Goal: Task Accomplishment & Management: Manage account settings

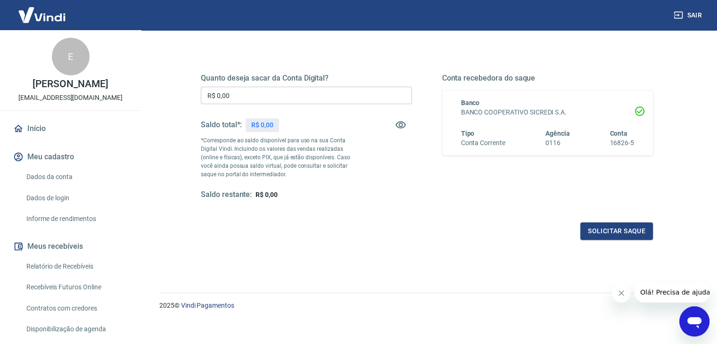
click at [260, 193] on span "R$ 0,00" at bounding box center [266, 195] width 22 height 8
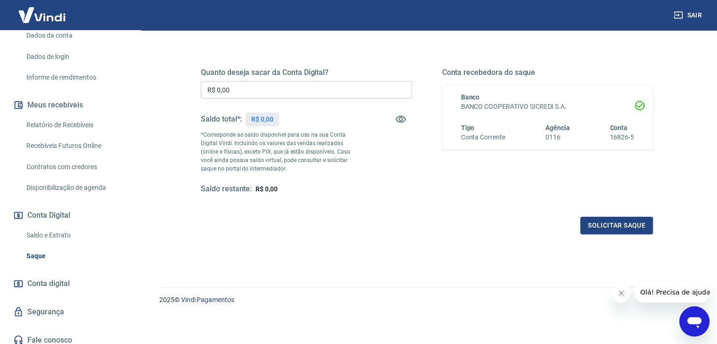
scroll to position [148, 0]
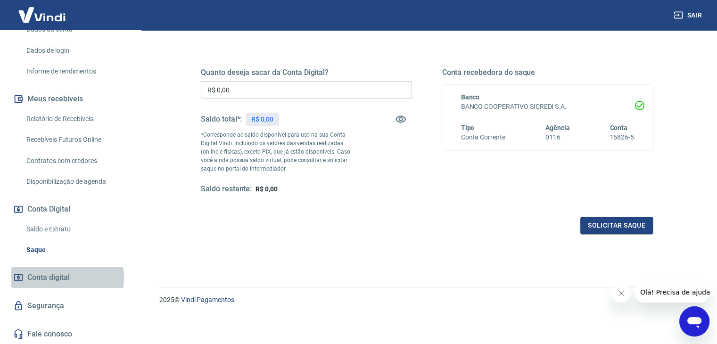
click at [64, 278] on span "Conta digital" at bounding box center [48, 277] width 42 height 13
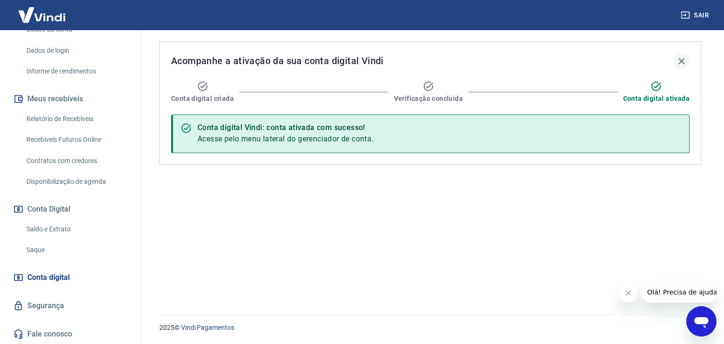
click at [683, 62] on icon "button" at bounding box center [681, 61] width 6 height 6
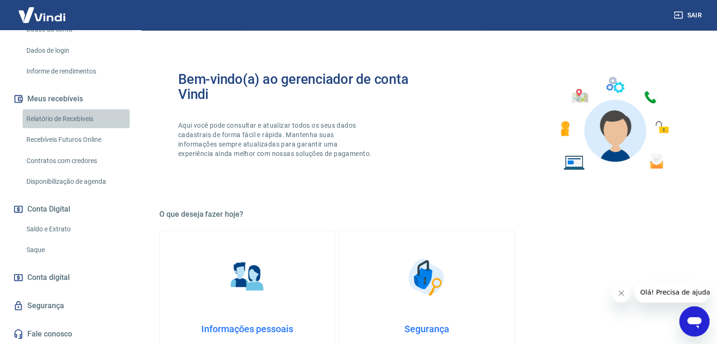
click at [81, 115] on link "Relatório de Recebíveis" at bounding box center [76, 118] width 107 height 19
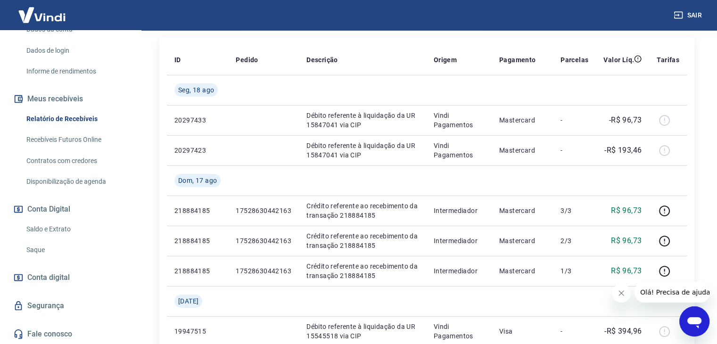
scroll to position [145, 0]
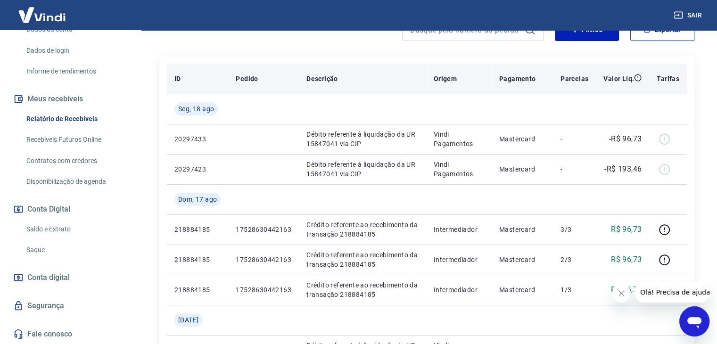
click at [671, 78] on p "Tarifas" at bounding box center [668, 78] width 23 height 9
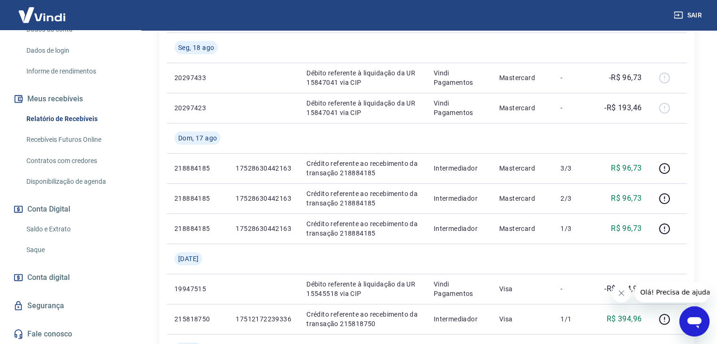
scroll to position [0, 0]
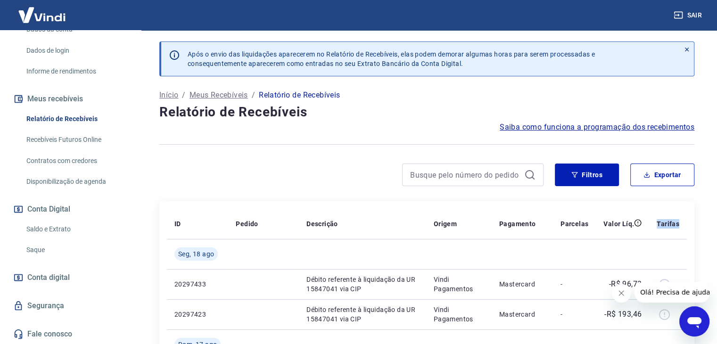
click at [580, 126] on span "Saiba como funciona a programação dos recebimentos" at bounding box center [597, 127] width 195 height 11
click at [173, 92] on p "Início" at bounding box center [168, 95] width 19 height 11
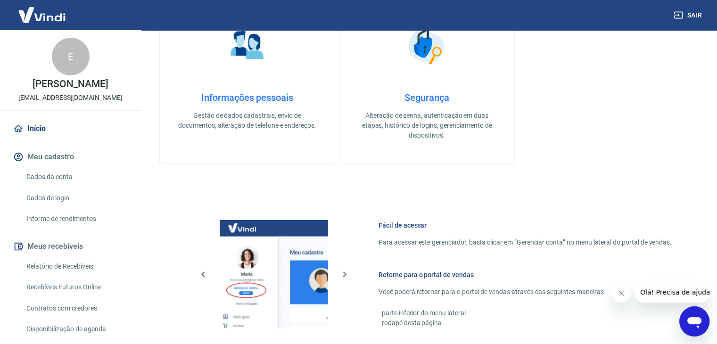
scroll to position [85, 0]
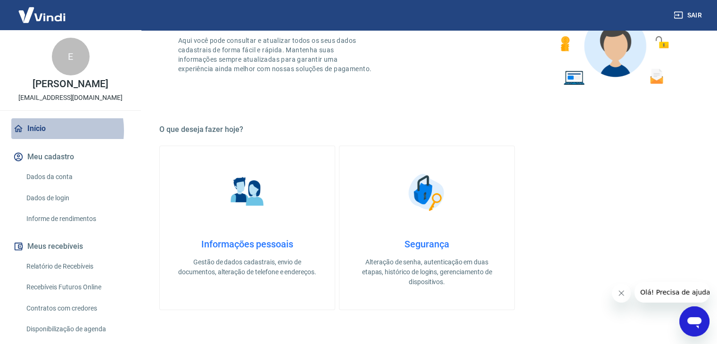
click at [41, 131] on link "Início" at bounding box center [70, 128] width 118 height 21
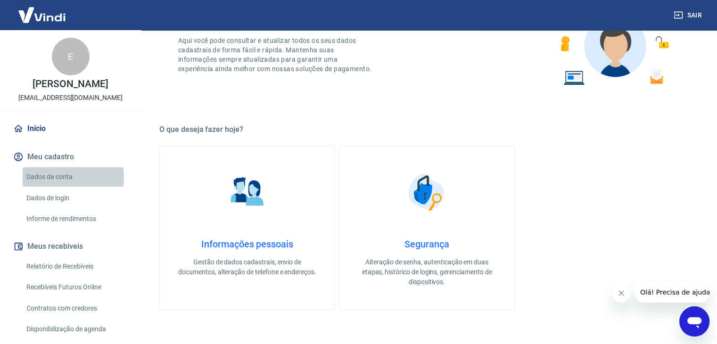
click at [58, 177] on link "Dados da conta" at bounding box center [76, 176] width 107 height 19
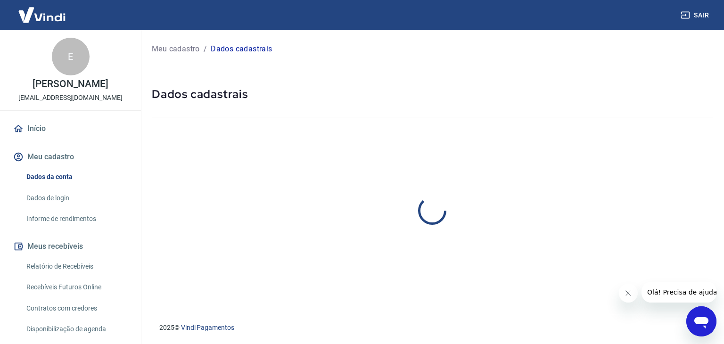
select select "RS"
select select "business"
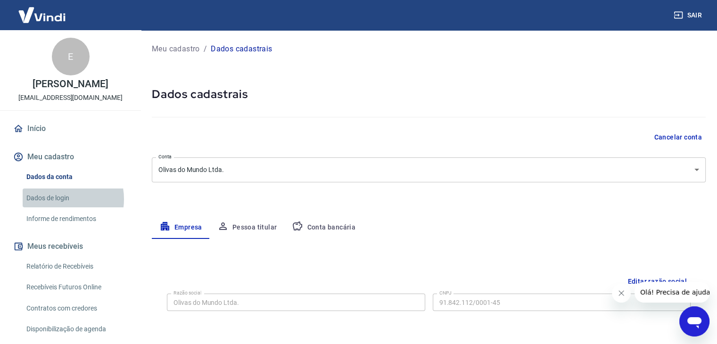
click at [60, 199] on link "Dados de login" at bounding box center [76, 198] width 107 height 19
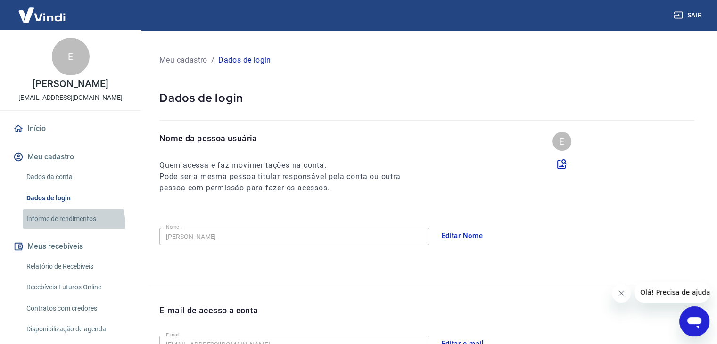
click at [68, 225] on link "Informe de rendimentos" at bounding box center [76, 218] width 107 height 19
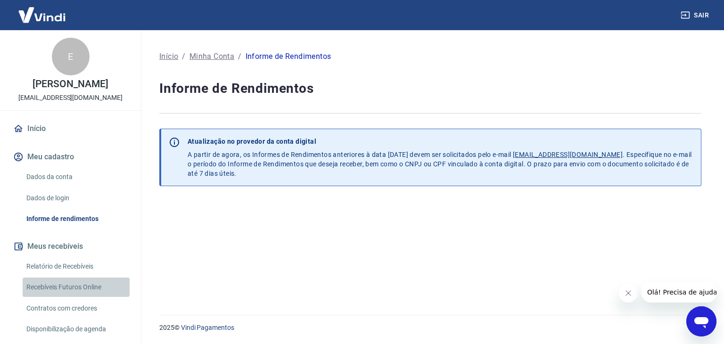
click at [76, 290] on link "Recebíveis Futuros Online" at bounding box center [76, 287] width 107 height 19
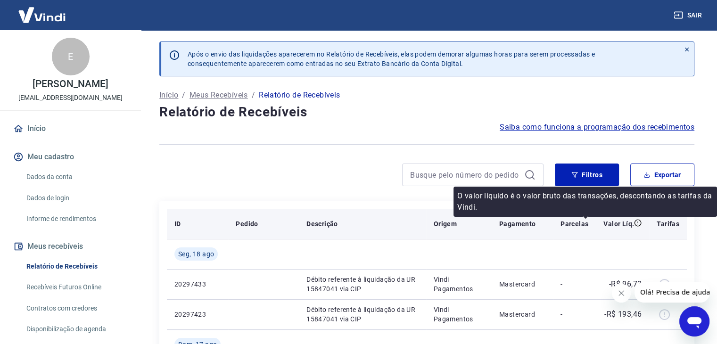
click at [638, 223] on icon at bounding box center [638, 223] width 8 height 8
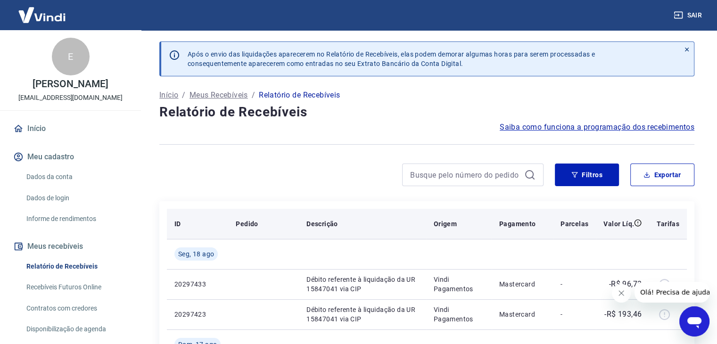
drag, startPoint x: 672, startPoint y: 229, endPoint x: 671, endPoint y: 219, distance: 10.0
click at [671, 219] on th "Tarifas" at bounding box center [668, 224] width 38 height 30
click at [671, 219] on p "Tarifas" at bounding box center [668, 223] width 23 height 9
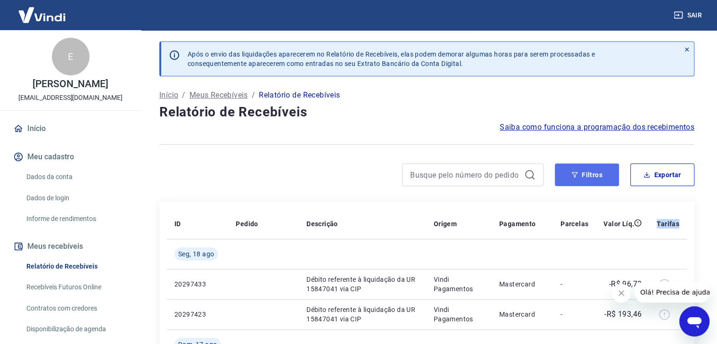
click at [595, 170] on button "Filtros" at bounding box center [587, 175] width 64 height 23
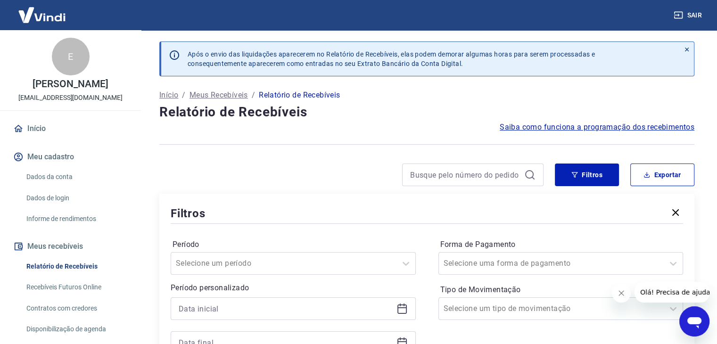
click at [665, 225] on div at bounding box center [427, 224] width 512 height 4
click at [689, 52] on icon at bounding box center [686, 49] width 7 height 7
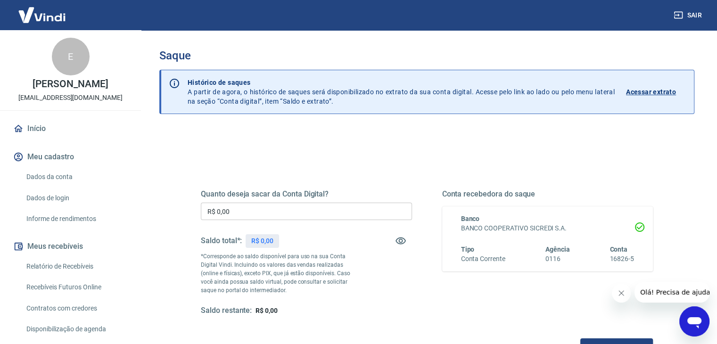
click at [653, 88] on p "Acessar extrato" at bounding box center [651, 91] width 50 height 9
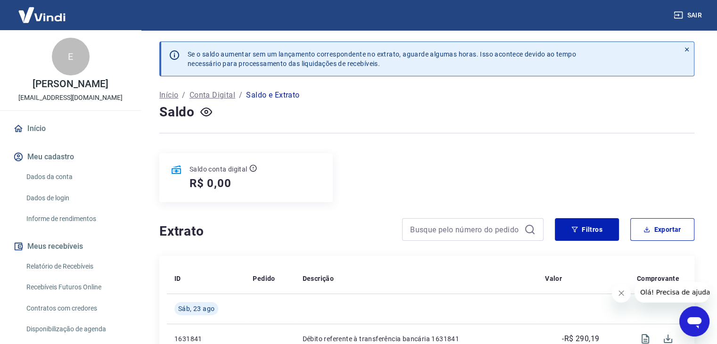
click at [303, 101] on div "Início / Conta Digital / Saldo e Extrato" at bounding box center [426, 95] width 535 height 15
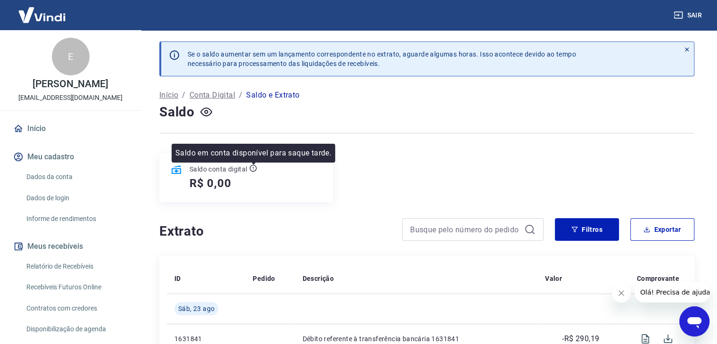
click at [254, 170] on icon at bounding box center [253, 169] width 8 height 8
click at [252, 169] on icon at bounding box center [253, 169] width 8 height 8
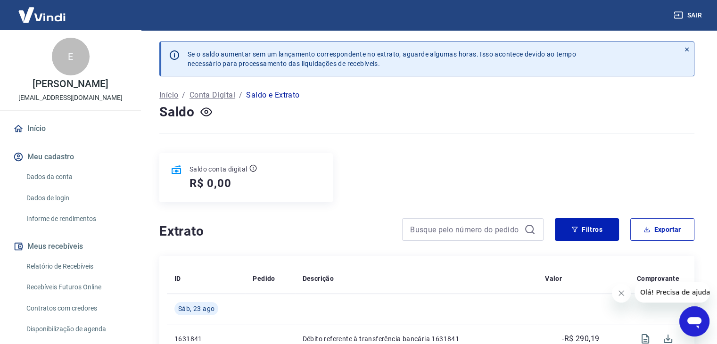
click at [340, 59] on p "Se o saldo aumentar sem um lançamento correspondente no extrato, aguarde alguma…" at bounding box center [382, 58] width 388 height 19
click at [287, 94] on p "Saldo e Extrato" at bounding box center [272, 95] width 53 height 11
click at [219, 95] on p "Conta Digital" at bounding box center [212, 95] width 46 height 11
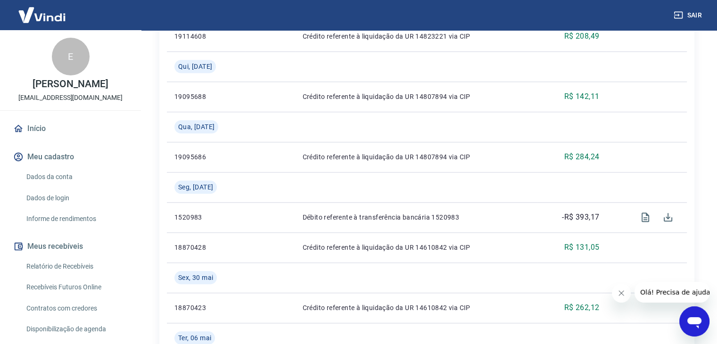
scroll to position [29, 0]
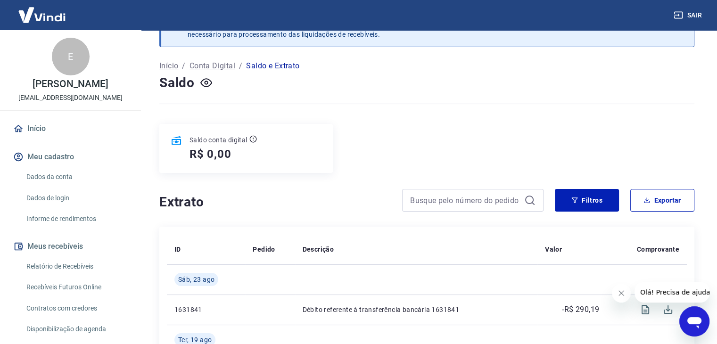
click at [210, 66] on p "Conta Digital" at bounding box center [212, 65] width 46 height 11
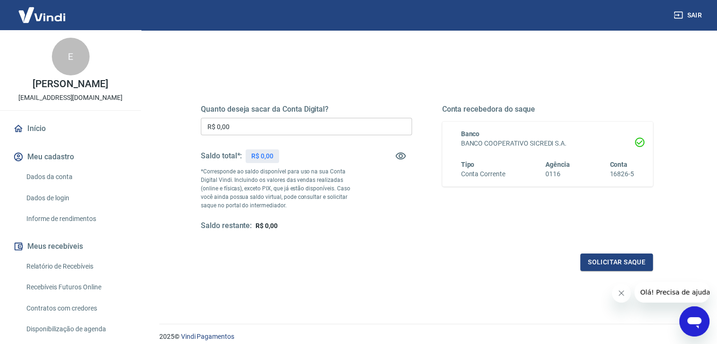
scroll to position [85, 0]
click at [439, 107] on div "Quanto deseja sacar da Conta Digital? R$ 0,00 ​ Saldo total*: R$ 0,00 *Correspo…" at bounding box center [427, 167] width 452 height 126
click at [66, 179] on link "Dados da conta" at bounding box center [76, 176] width 107 height 19
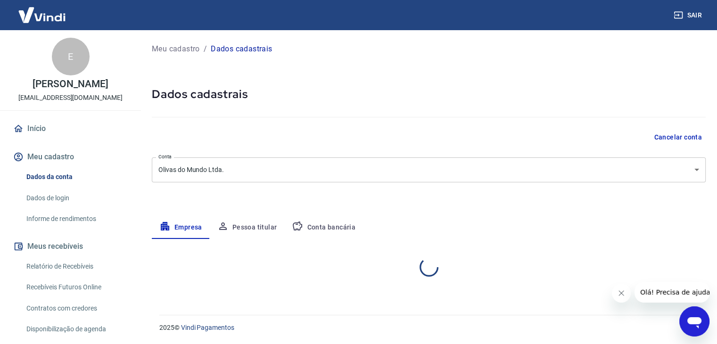
select select "RS"
select select "business"
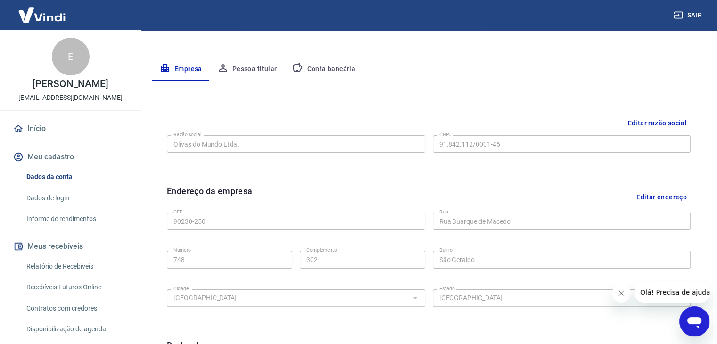
scroll to position [75, 0]
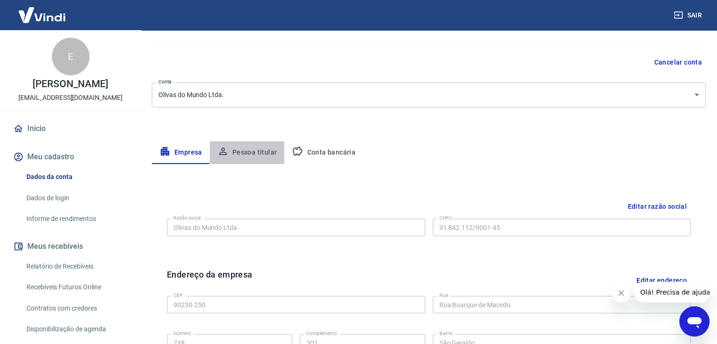
click at [259, 148] on button "Pessoa titular" at bounding box center [247, 152] width 75 height 23
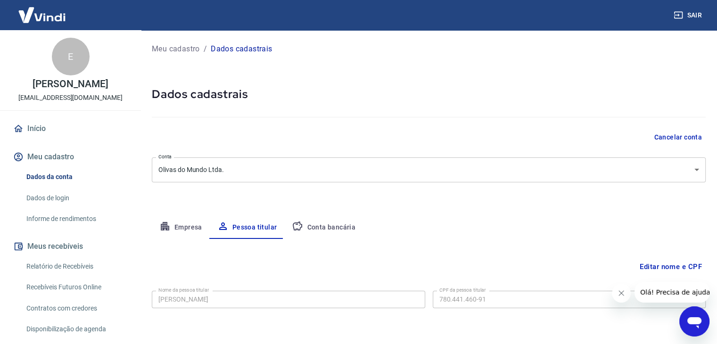
scroll to position [33, 0]
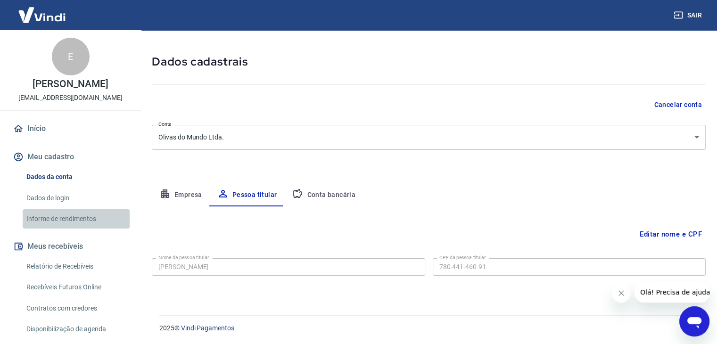
click at [78, 215] on link "Informe de rendimentos" at bounding box center [76, 218] width 107 height 19
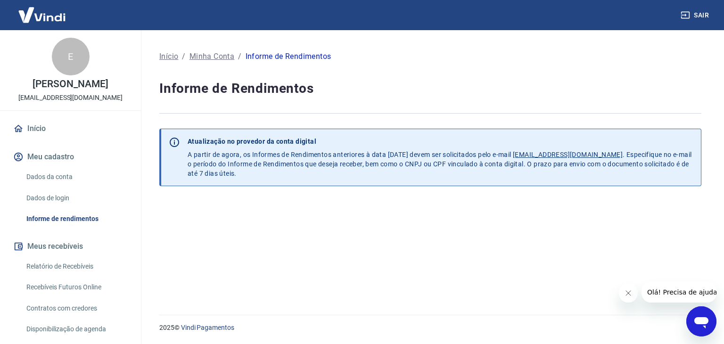
click at [215, 53] on p "Minha Conta" at bounding box center [211, 56] width 45 height 11
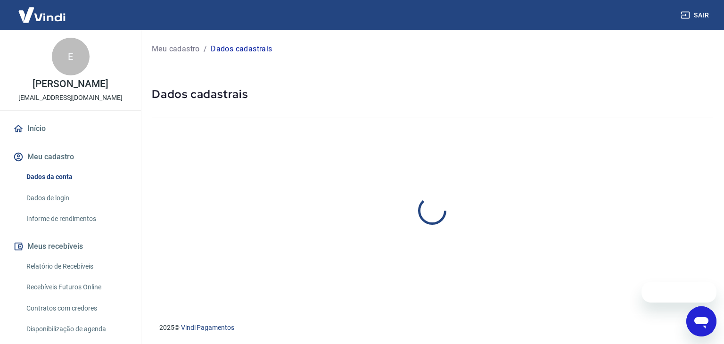
select select "RS"
select select "business"
